Goal: Navigation & Orientation: Find specific page/section

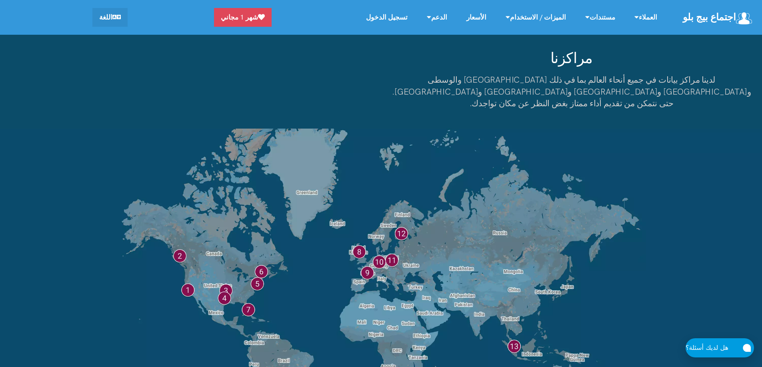
scroll to position [6187, 0]
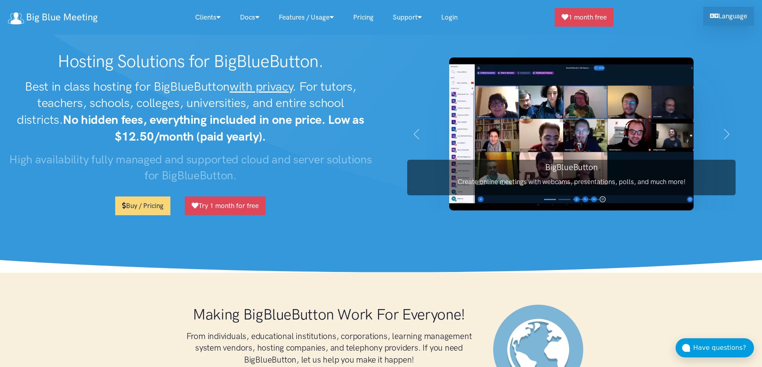
click at [721, 17] on link "Language" at bounding box center [728, 16] width 51 height 19
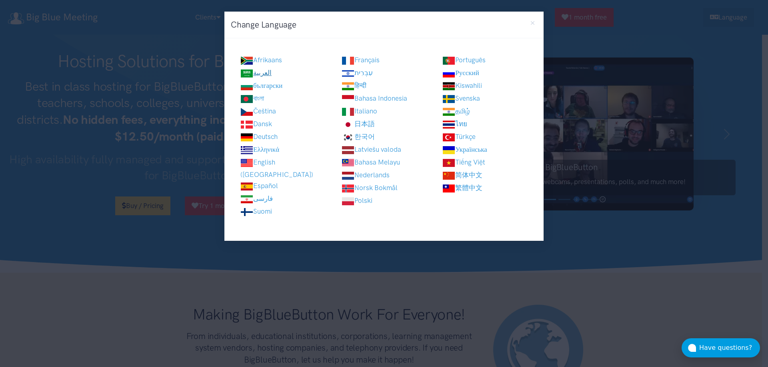
click at [272, 73] on link "العربية" at bounding box center [255, 73] width 31 height 8
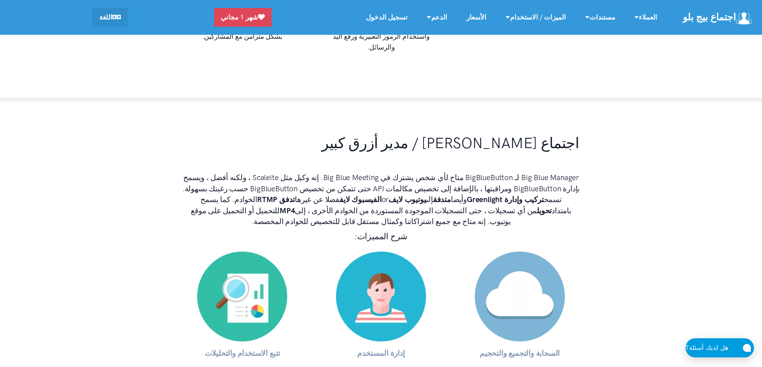
scroll to position [3148, 0]
